Goal: Task Accomplishment & Management: Manage account settings

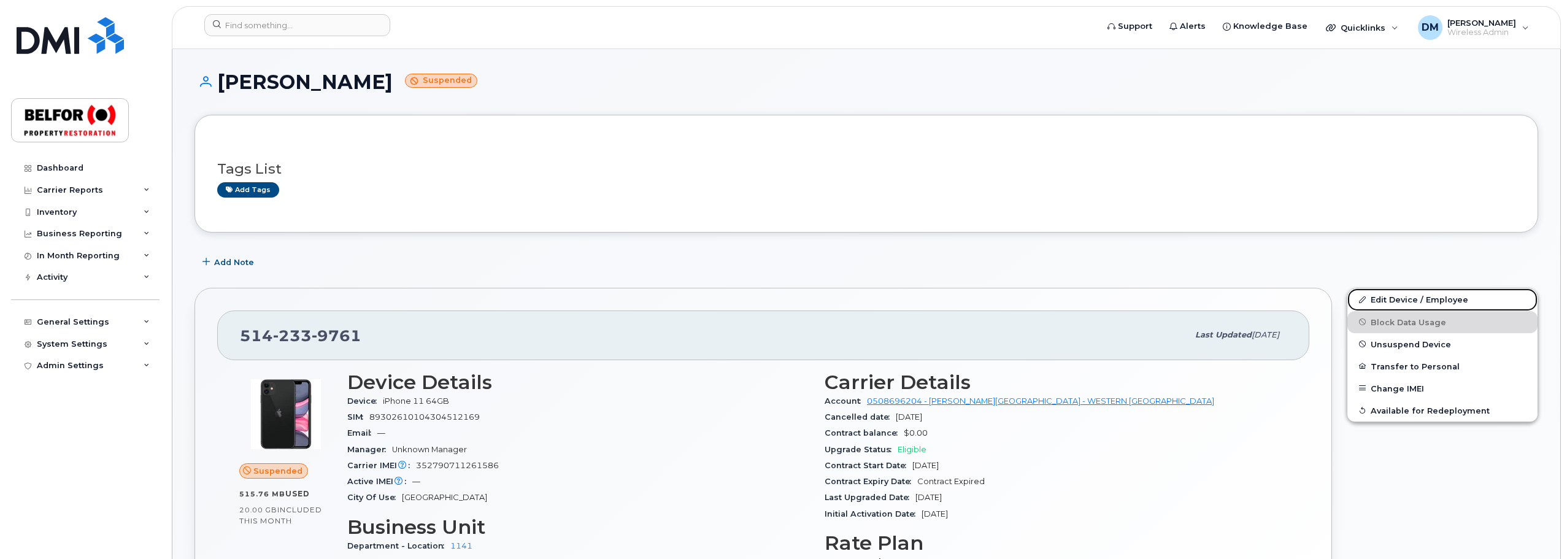
click at [1435, 295] on link "Edit Device / Employee" at bounding box center [1443, 299] width 190 height 22
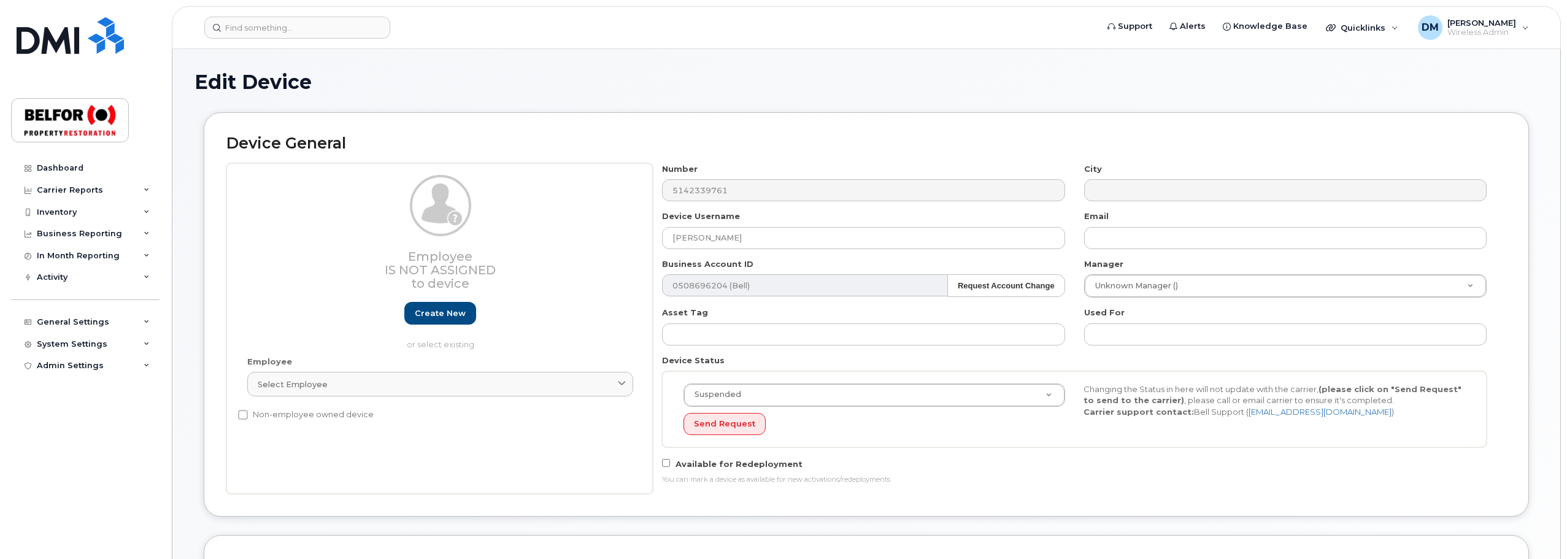
select select "5713146"
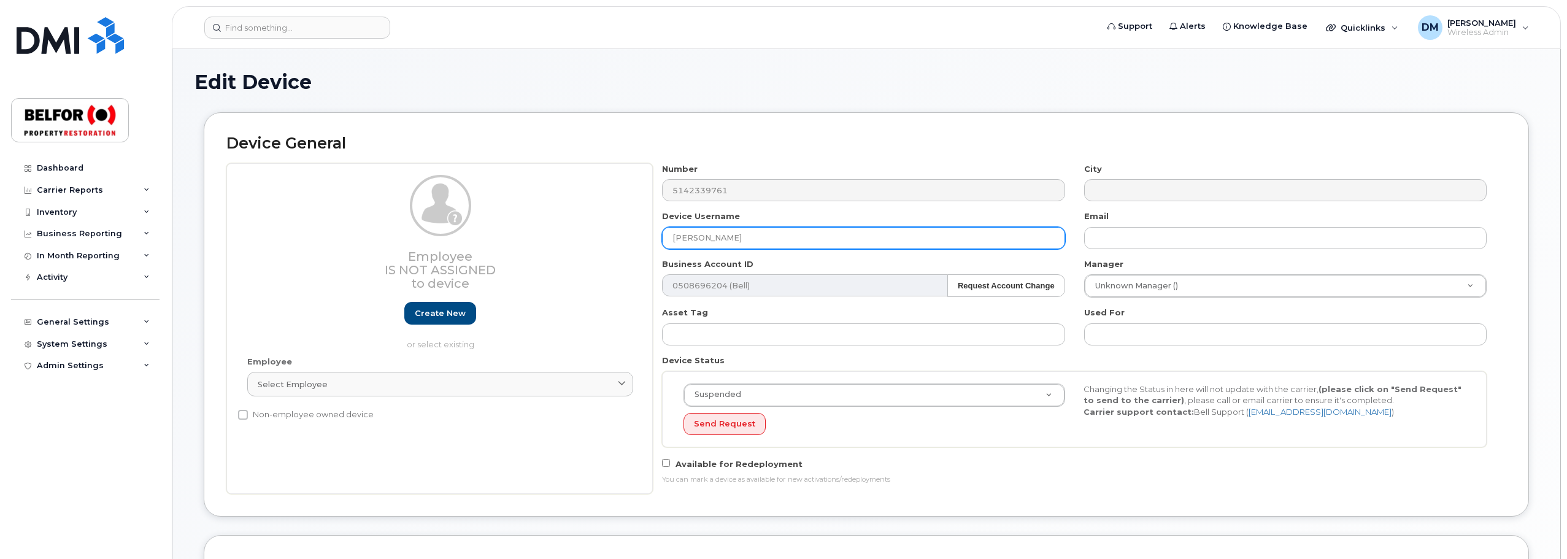
drag, startPoint x: 724, startPoint y: 238, endPoint x: 659, endPoint y: 240, distance: 64.5
click at [659, 240] on div "Device Username [PERSON_NAME]" at bounding box center [864, 230] width 422 height 39
paste input "[PERSON_NAME]"
type input "[PERSON_NAME]"
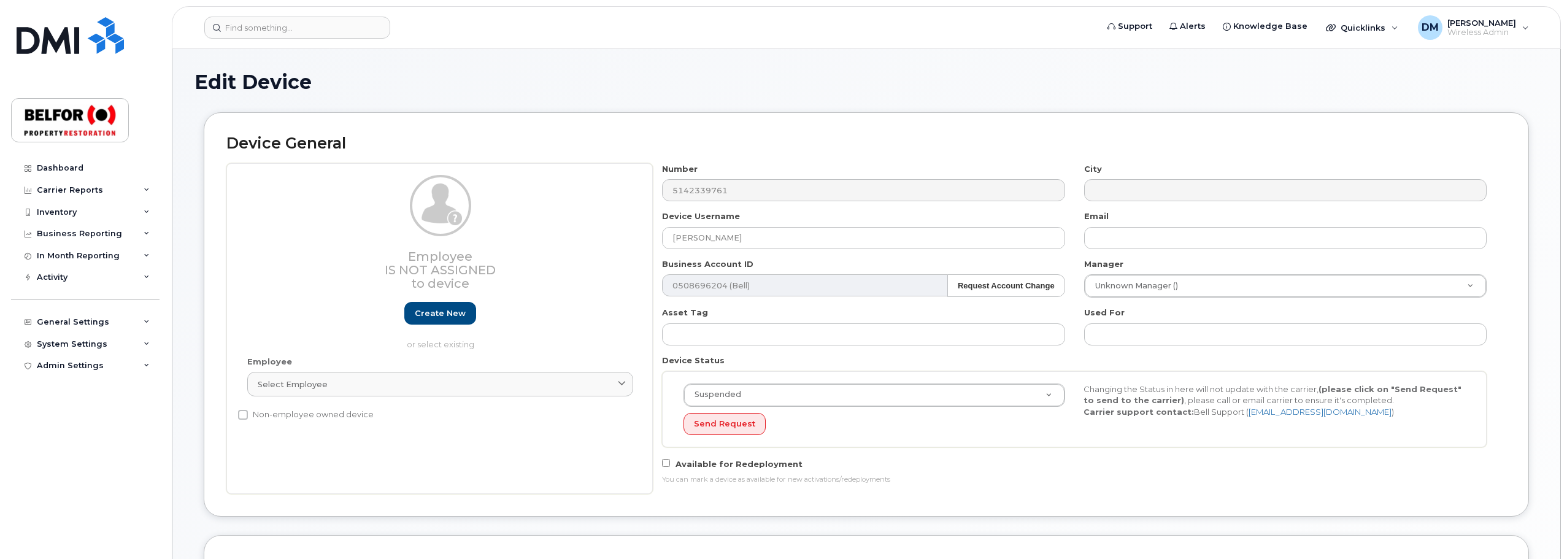
click at [1545, 366] on div "Edit Device Device General Employee Is not assigned to device Create new or sel…" at bounding box center [866, 561] width 1388 height 1024
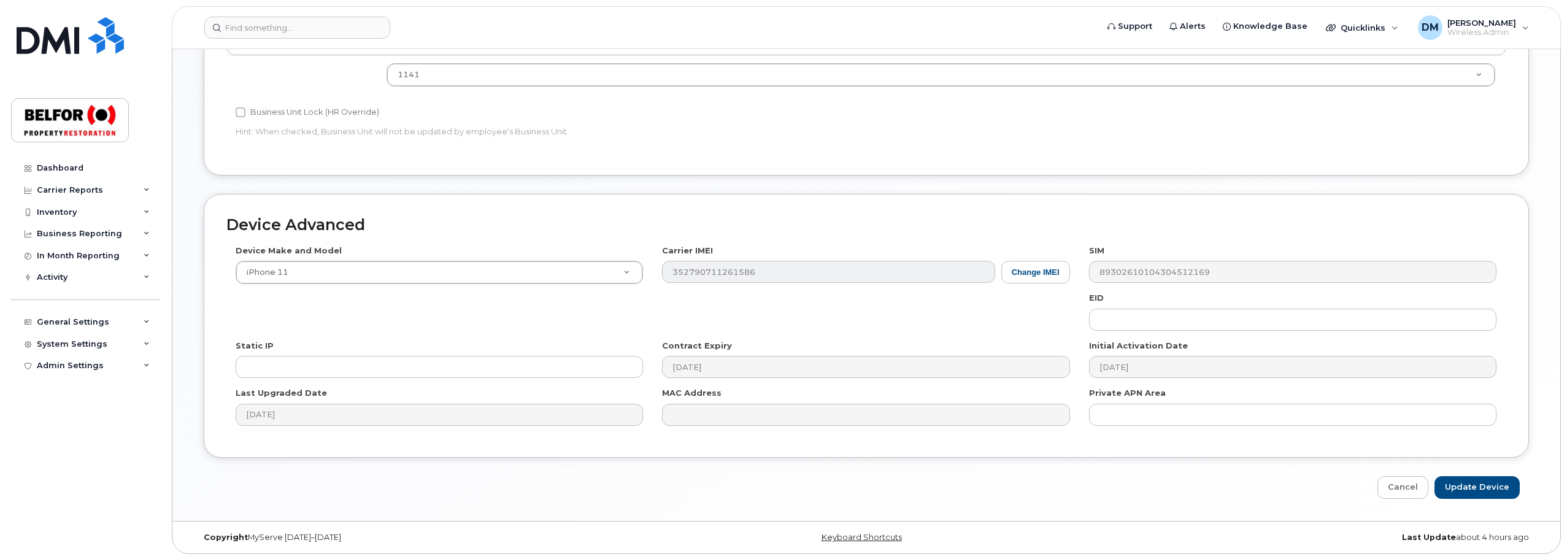
scroll to position [554, 0]
click at [1470, 490] on input "Update Device" at bounding box center [1477, 486] width 85 height 23
type input "Saving..."
